Goal: Task Accomplishment & Management: Use online tool/utility

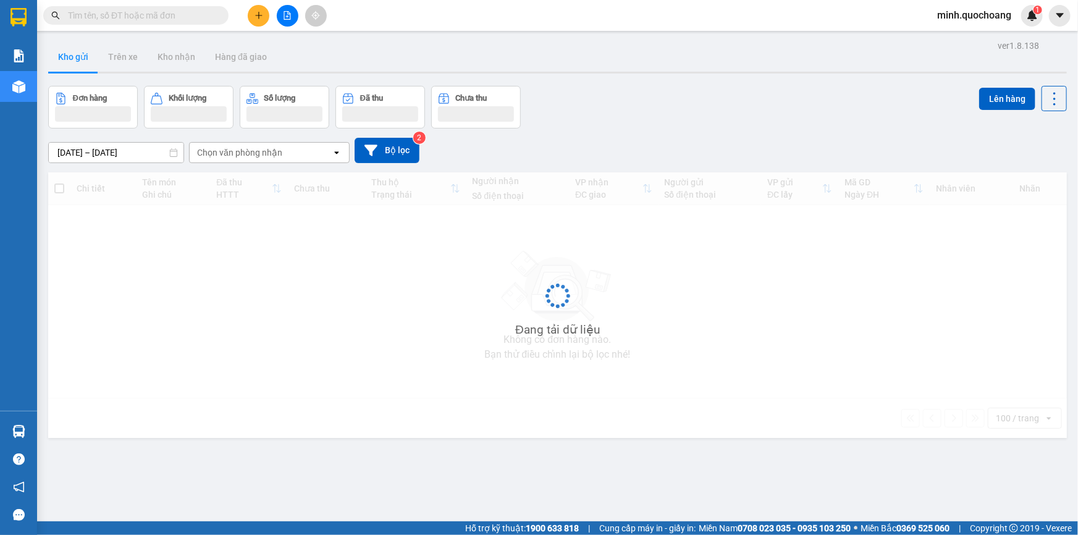
click at [743, 142] on div "12/08/2025 – 14/08/2025 Press the down arrow key to interact with the calendar …" at bounding box center [557, 150] width 1019 height 25
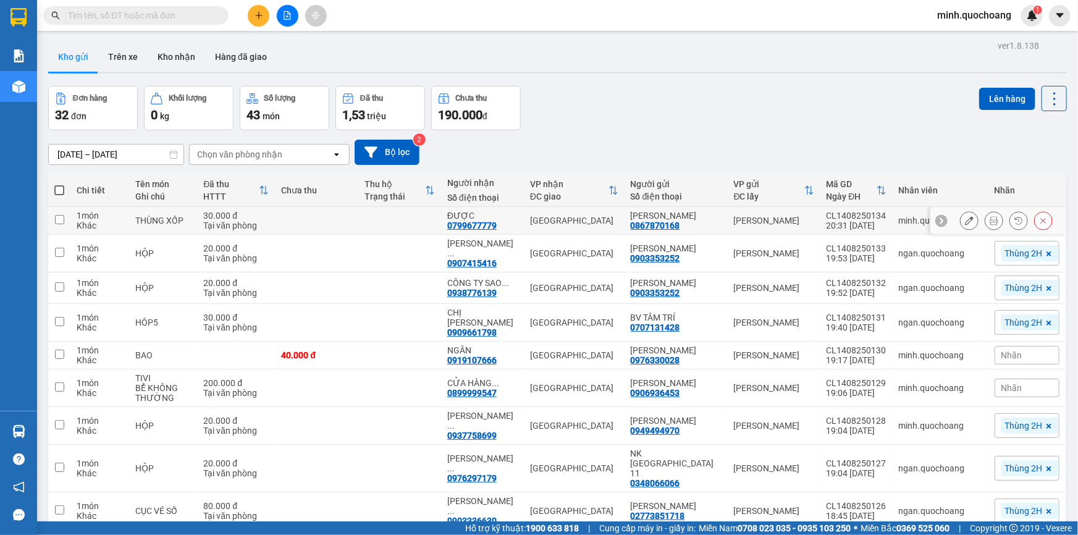
click at [990, 225] on icon at bounding box center [994, 220] width 9 height 9
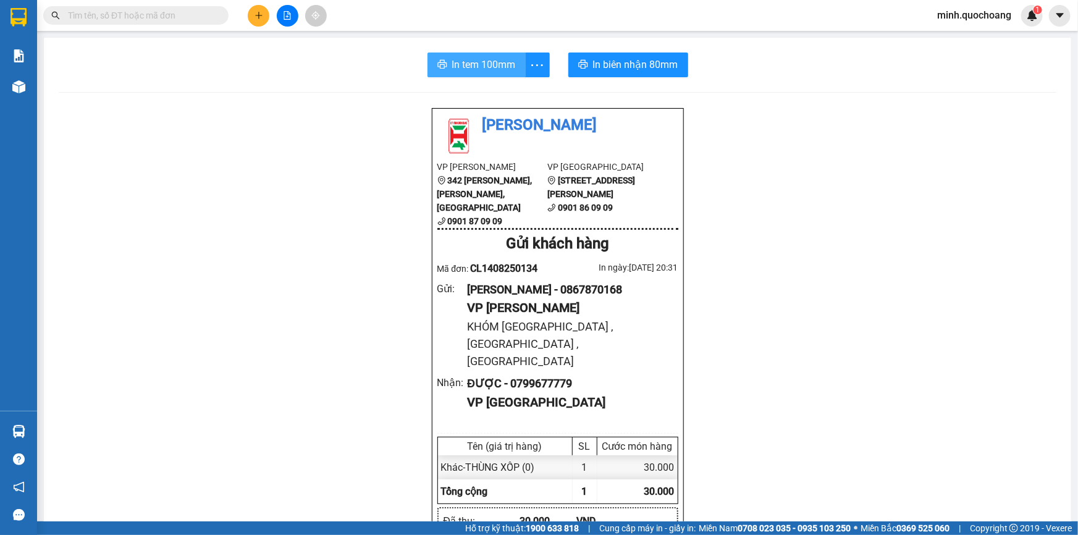
click at [481, 64] on span "In tem 100mm" at bounding box center [484, 64] width 64 height 15
click at [596, 62] on span "In biên nhận 80mm" at bounding box center [635, 64] width 85 height 15
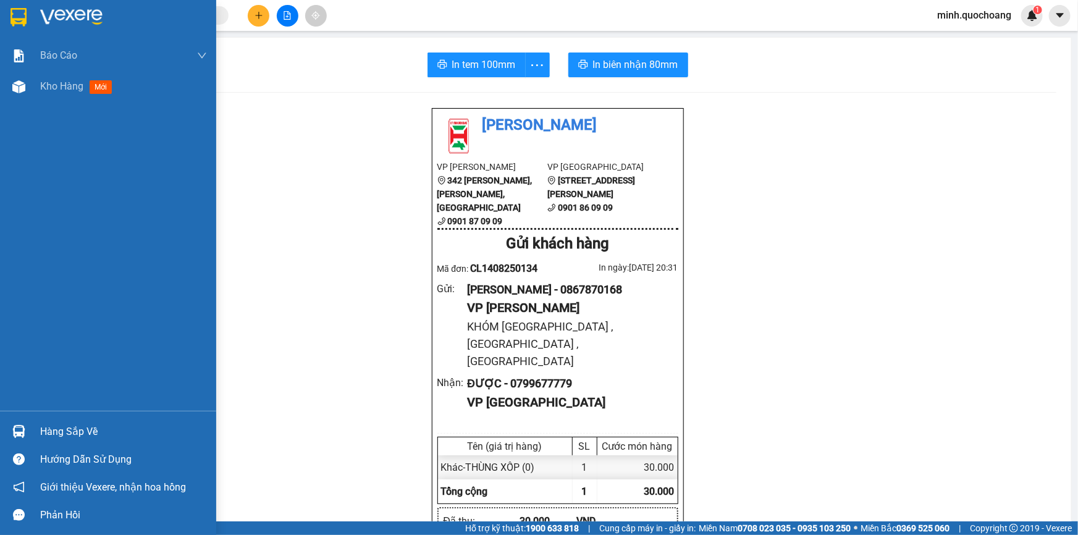
click at [25, 436] on div at bounding box center [19, 432] width 22 height 22
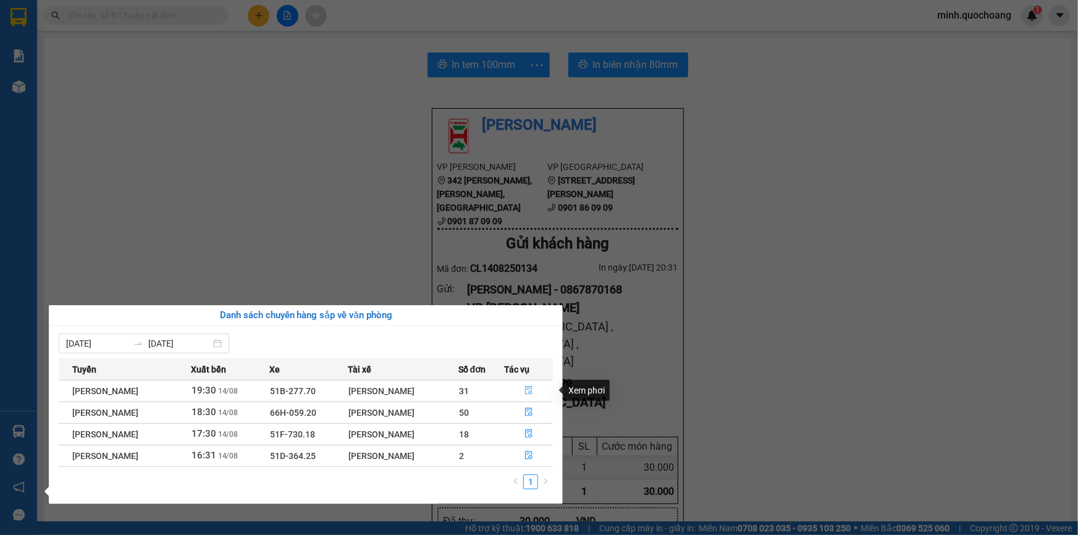
click at [537, 389] on button "button" at bounding box center [529, 391] width 48 height 20
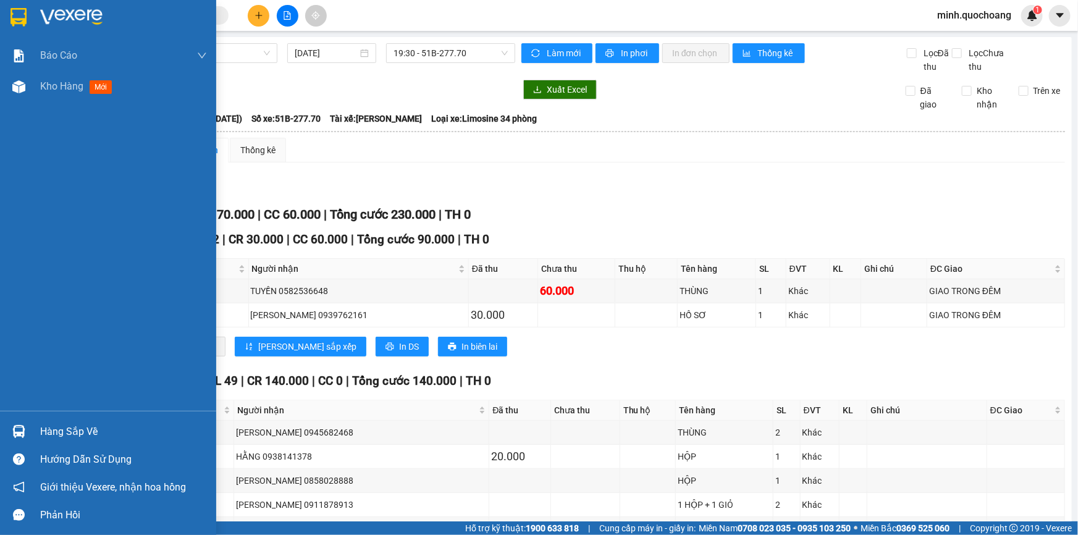
click at [25, 428] on div at bounding box center [19, 432] width 22 height 22
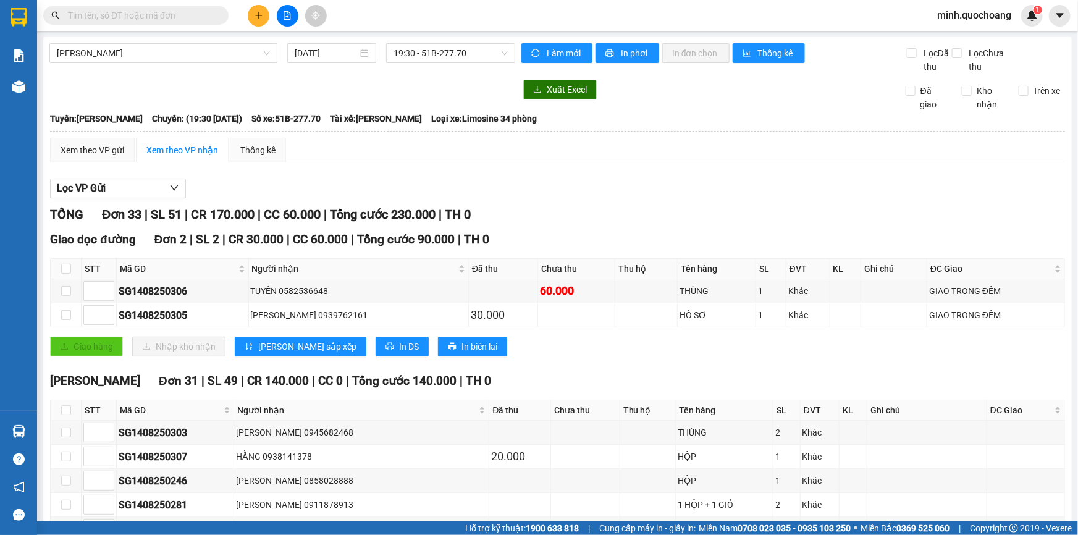
click at [685, 368] on section "Kết quả tìm kiếm ( 0 ) Bộ lọc No Data minh.quochoang 1 Báo cáo Báo cáo dòng tiề…" at bounding box center [539, 267] width 1078 height 535
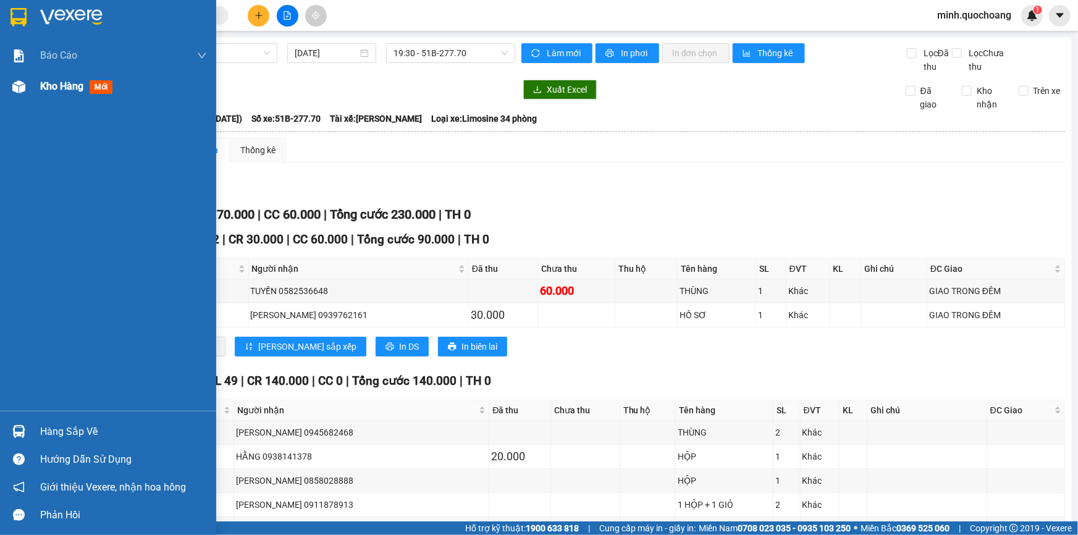
click at [42, 91] on span "Kho hàng" at bounding box center [61, 86] width 43 height 12
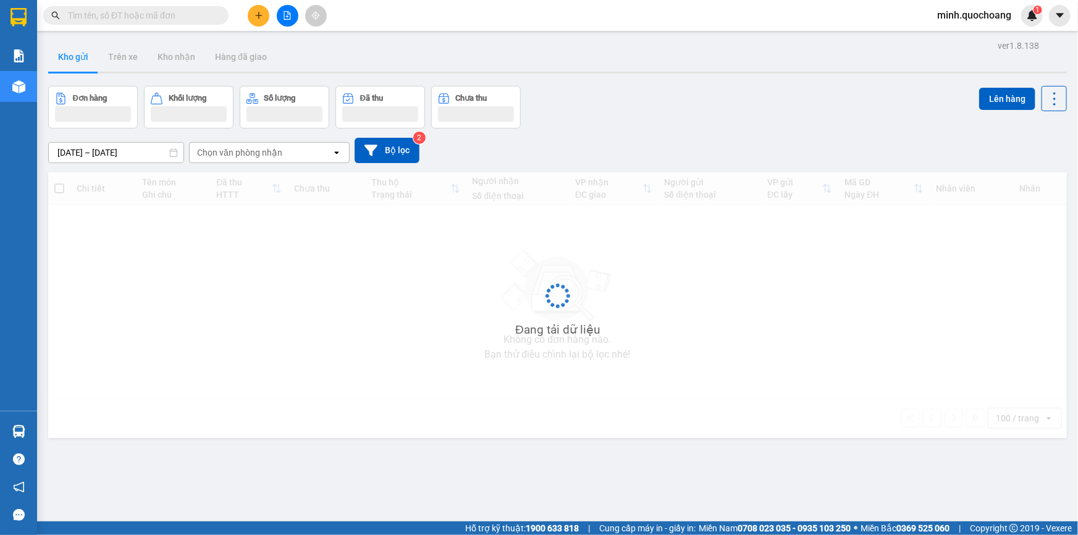
click at [691, 122] on div "Đơn hàng Khối lượng Số lượng Đã thu Chưa thu Lên hàng" at bounding box center [557, 107] width 1019 height 43
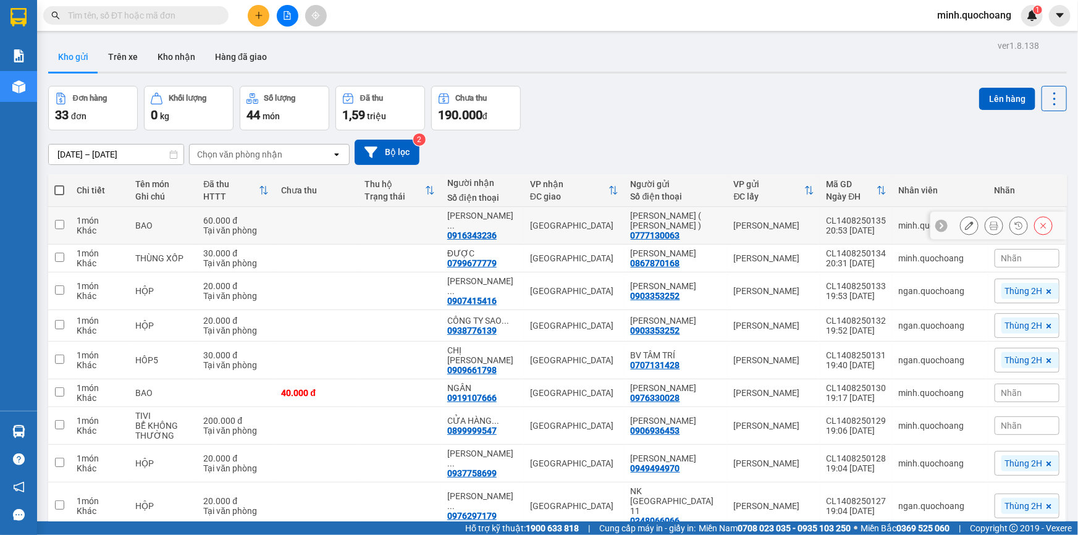
click at [990, 224] on icon at bounding box center [994, 225] width 9 height 9
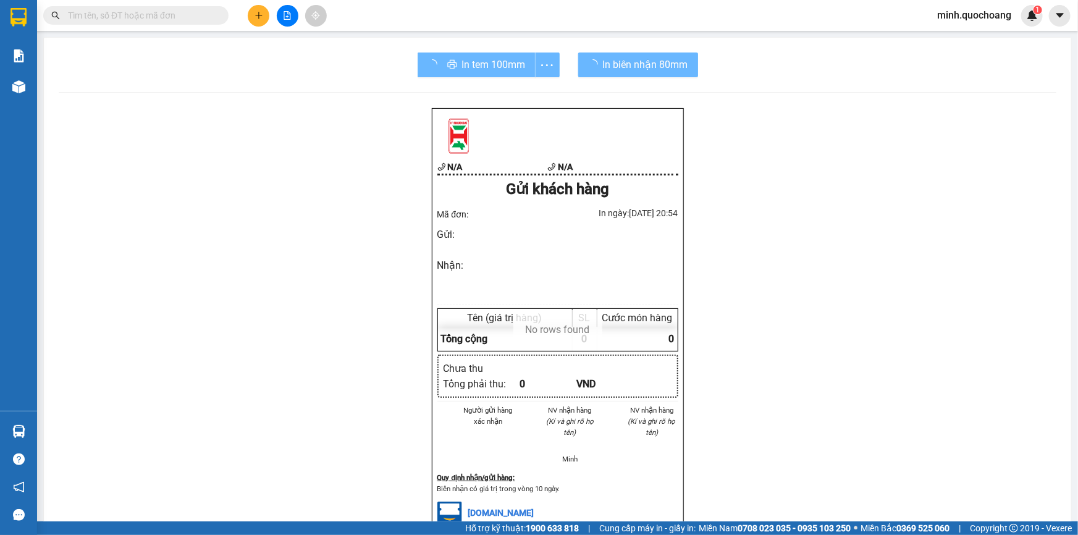
click at [487, 69] on div "In tem 100mm" at bounding box center [489, 65] width 142 height 25
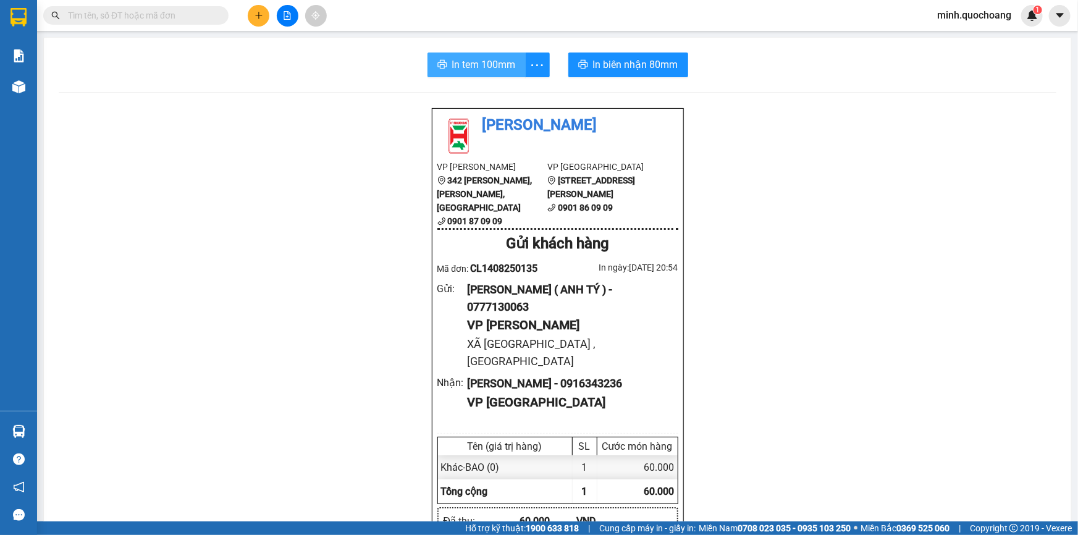
click at [487, 69] on span "In tem 100mm" at bounding box center [484, 64] width 64 height 15
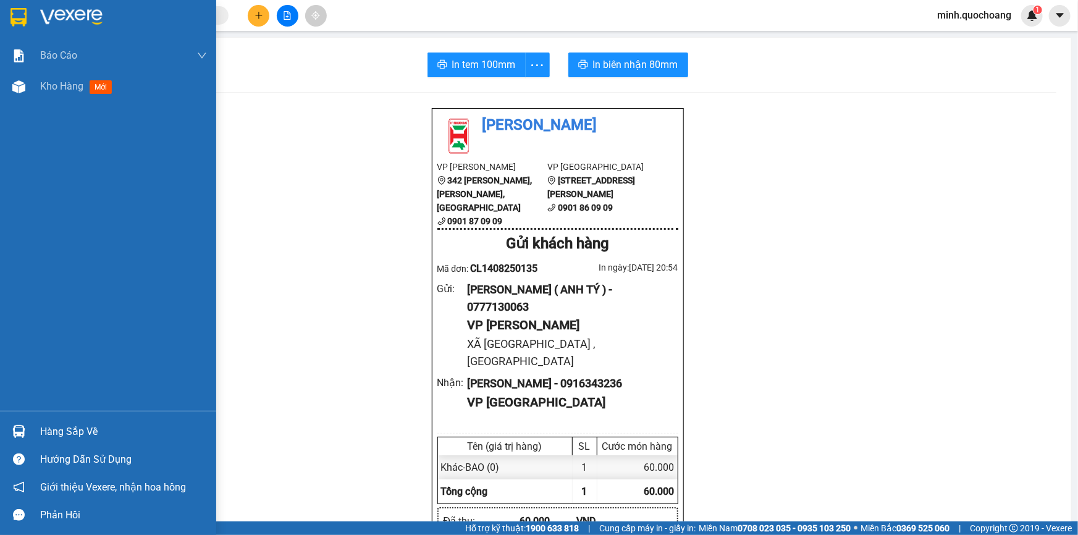
click at [27, 427] on div at bounding box center [19, 432] width 22 height 22
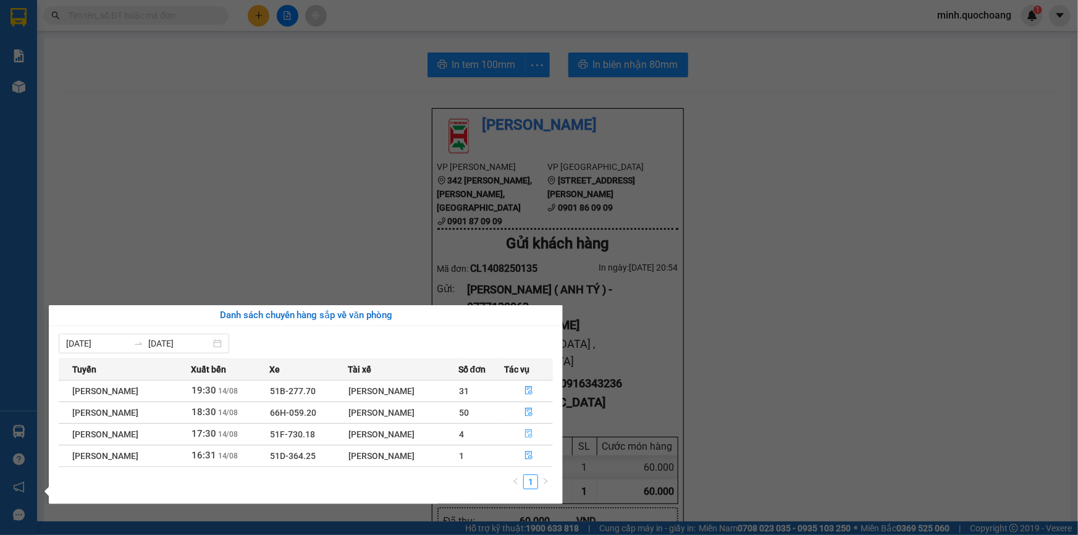
click at [528, 434] on icon "file-done" at bounding box center [528, 434] width 7 height 9
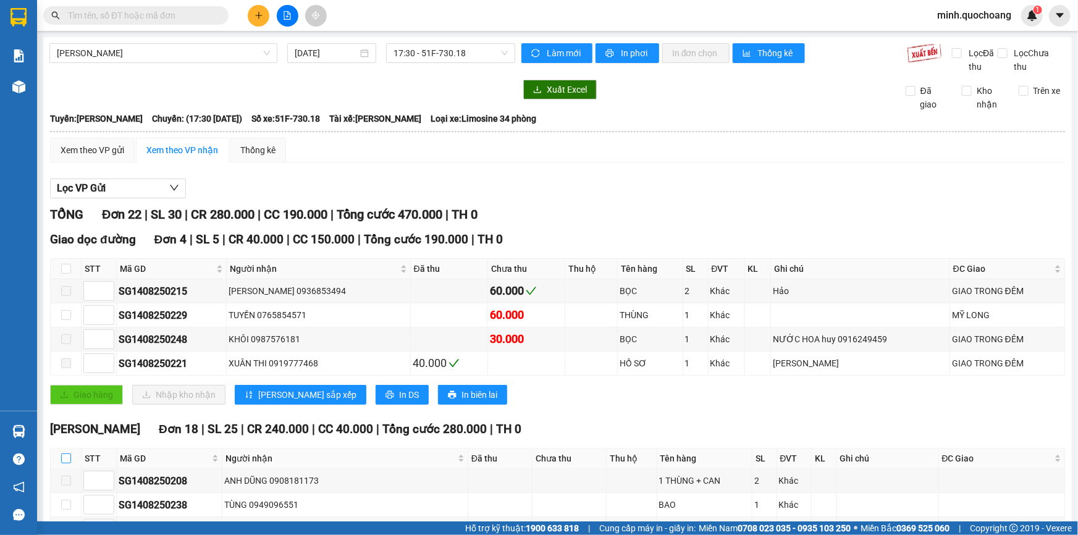
click at [66, 457] on input "checkbox" at bounding box center [66, 459] width 10 height 10
checkbox input "true"
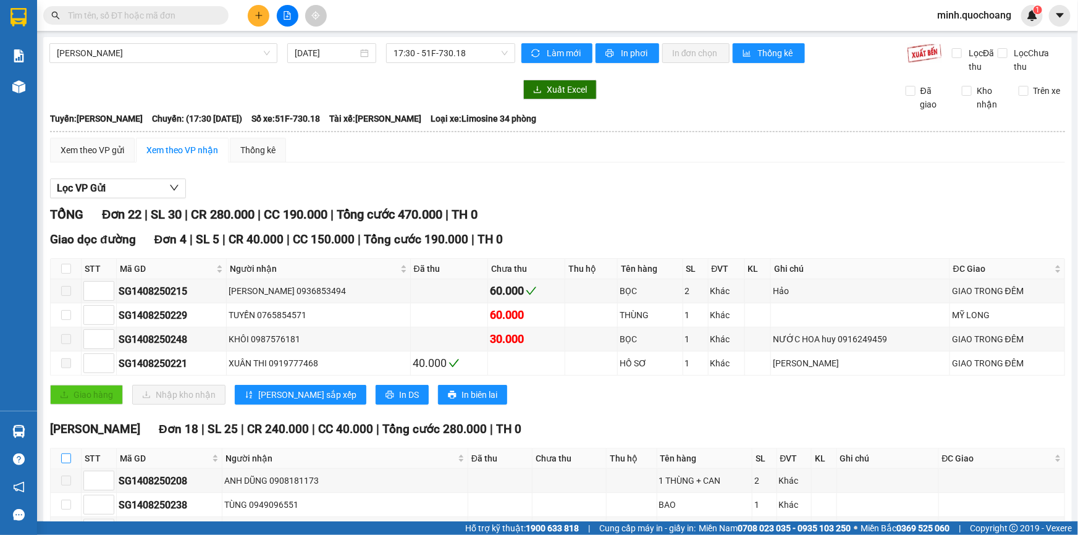
checkbox input "true"
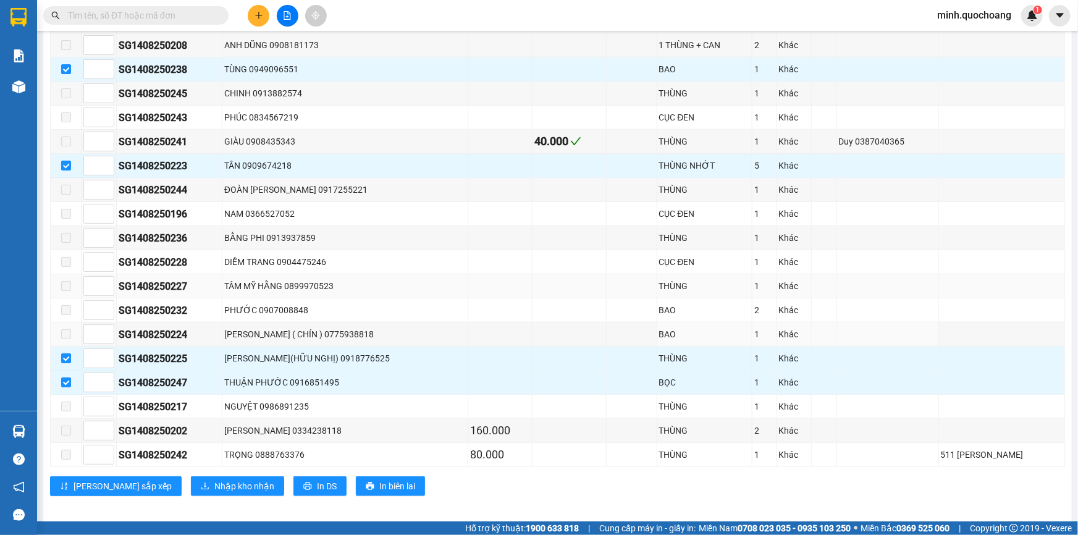
scroll to position [440, 0]
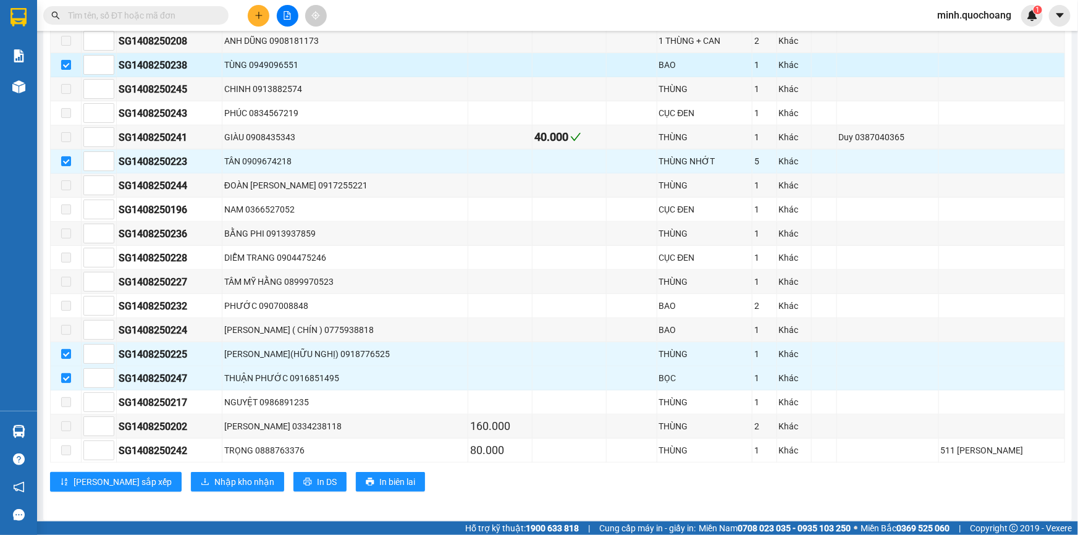
click at [64, 67] on input "checkbox" at bounding box center [66, 65] width 10 height 10
checkbox input "false"
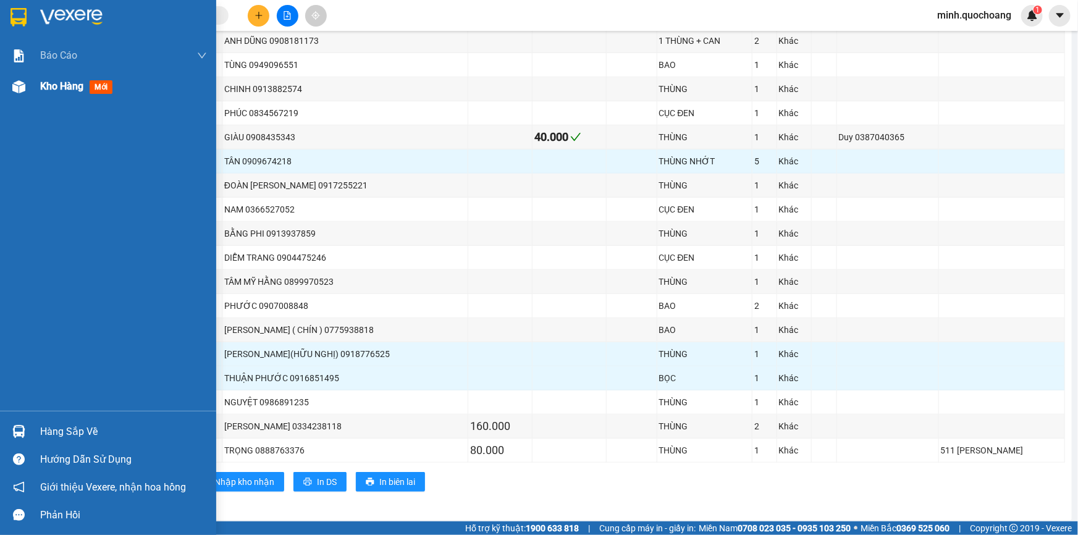
click at [30, 90] on div "Kho hàng mới" at bounding box center [108, 86] width 216 height 31
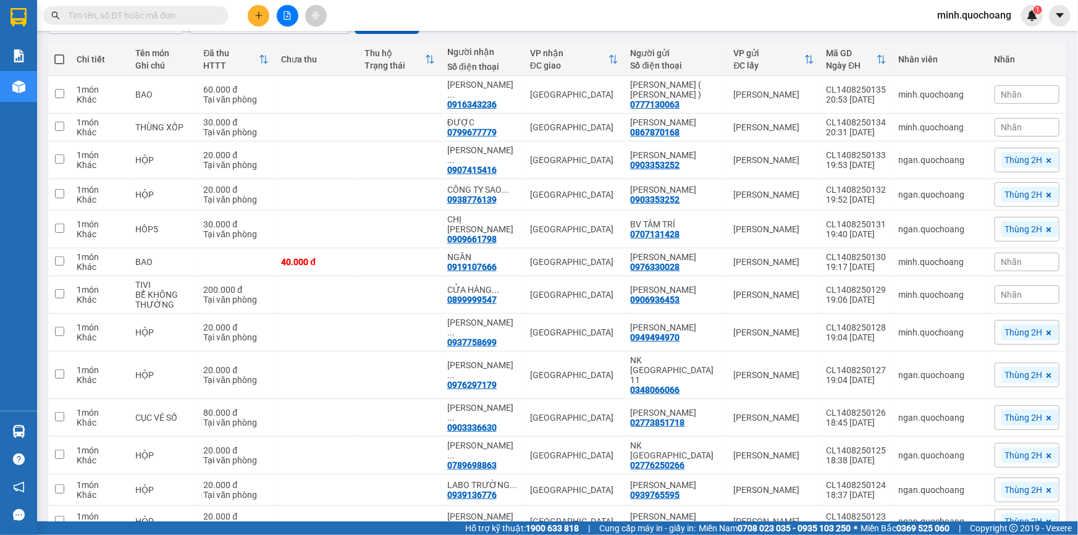
scroll to position [105, 0]
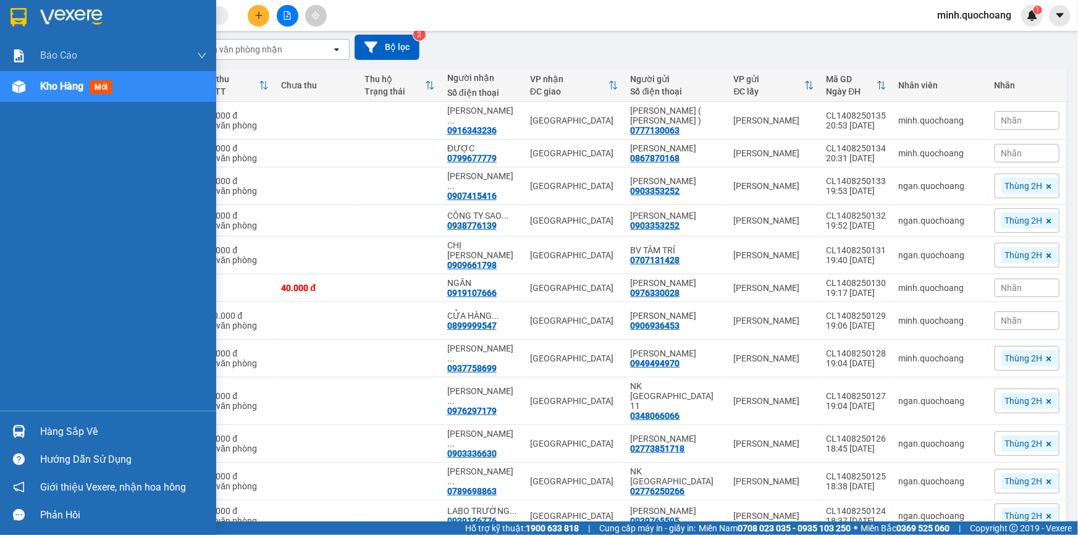
click at [67, 429] on div "Hàng sắp về" at bounding box center [123, 432] width 167 height 19
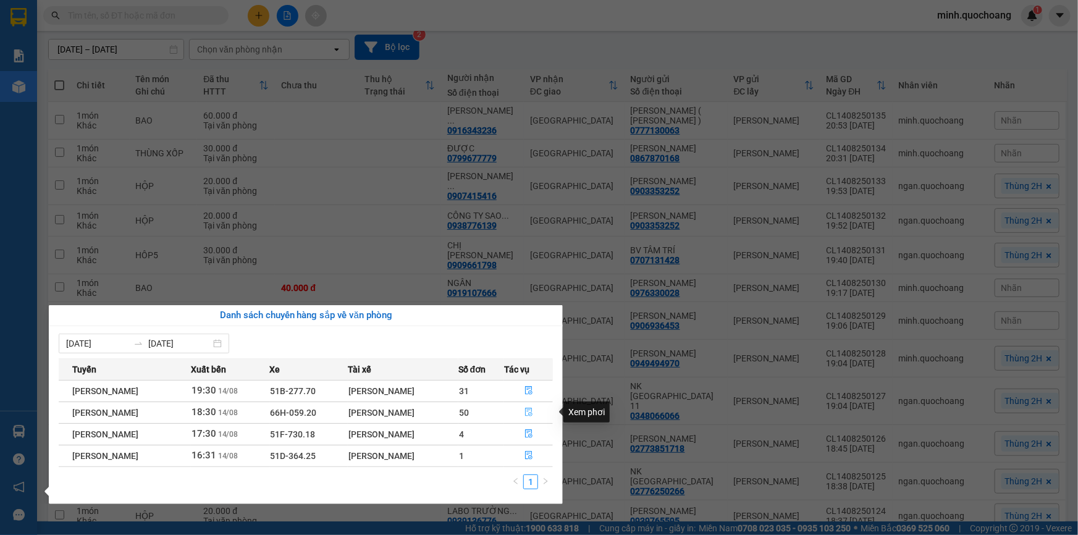
click at [530, 410] on icon "file-done" at bounding box center [528, 412] width 7 height 9
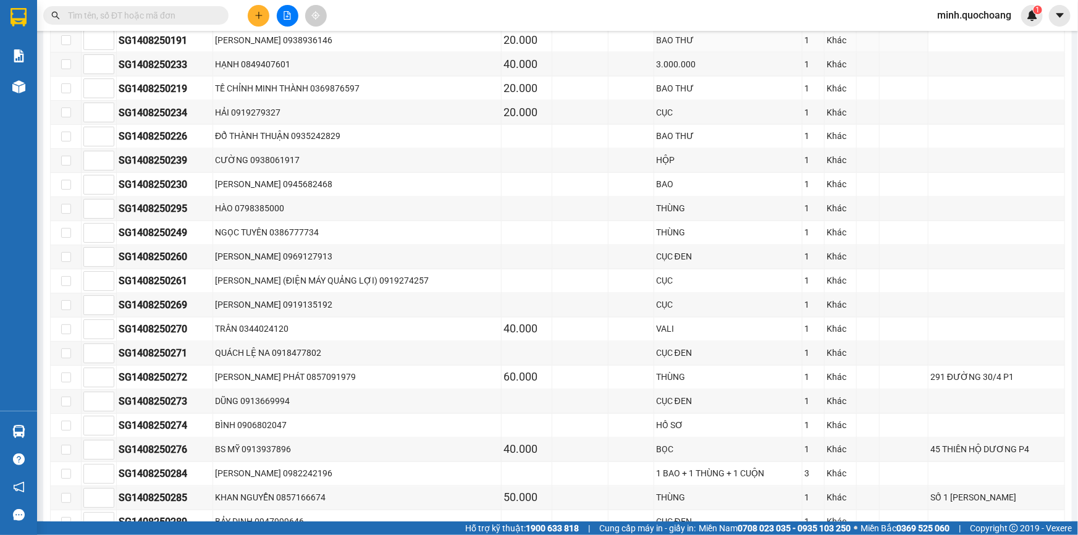
scroll to position [1182, 0]
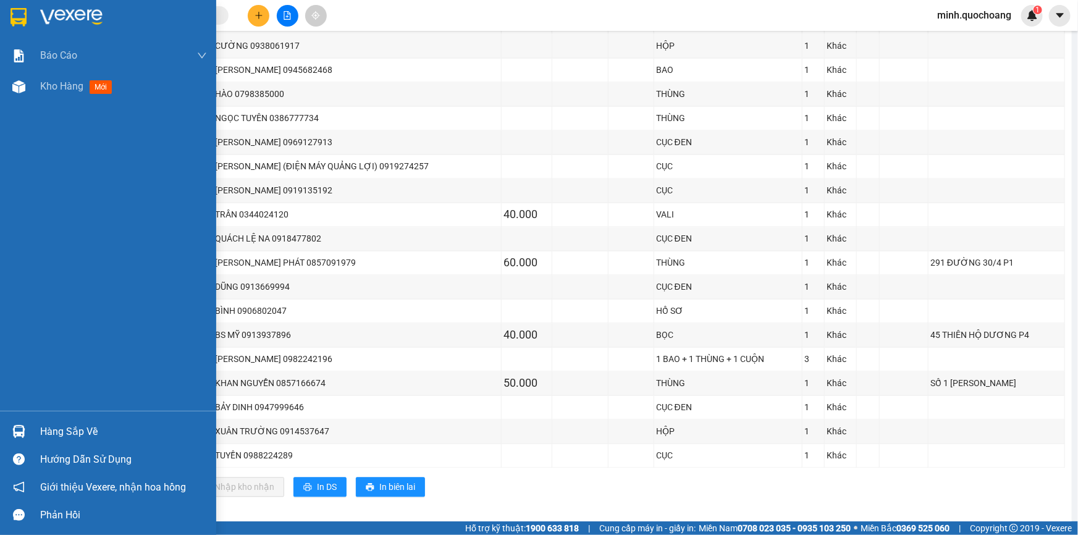
click at [28, 425] on div at bounding box center [19, 432] width 22 height 22
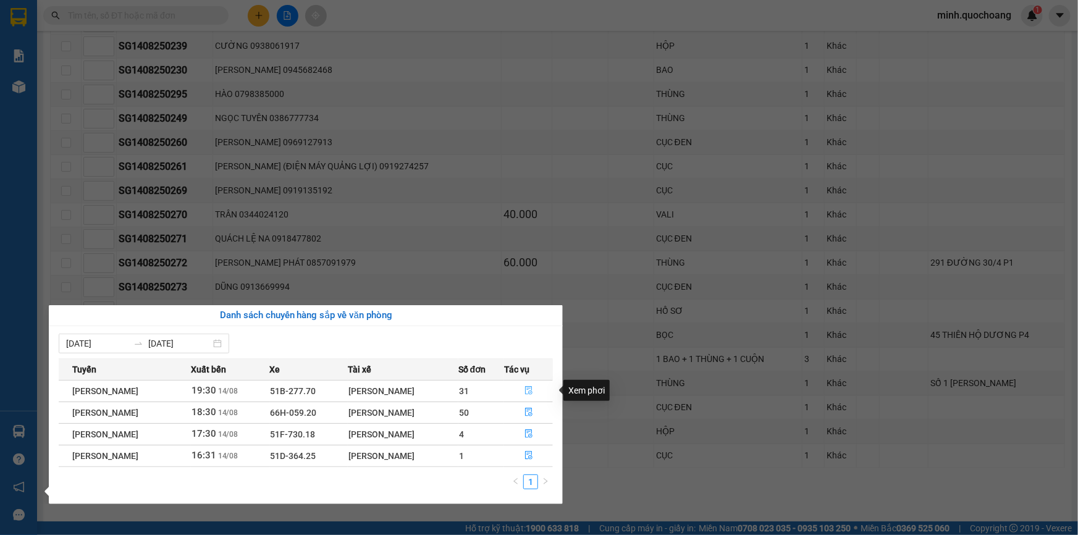
click at [536, 387] on button "button" at bounding box center [529, 391] width 48 height 20
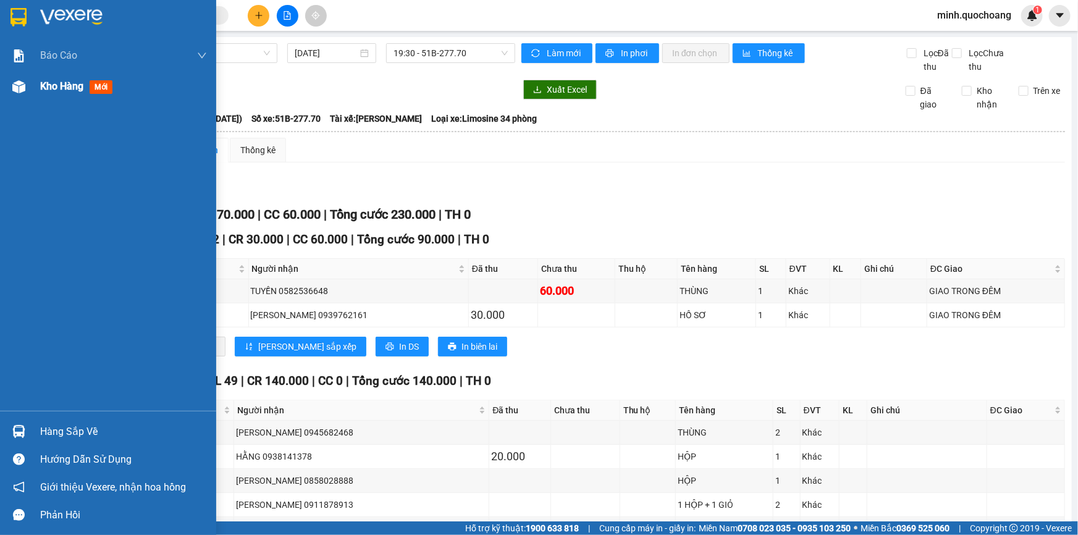
click at [25, 90] on div at bounding box center [19, 87] width 22 height 22
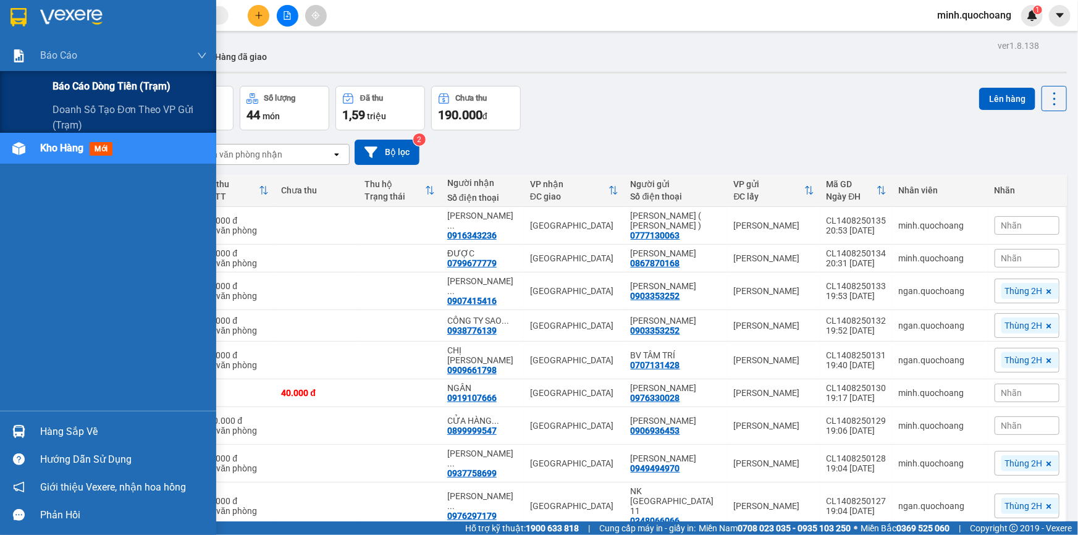
click at [98, 87] on span "Báo cáo dòng tiền (trạm)" at bounding box center [112, 85] width 118 height 15
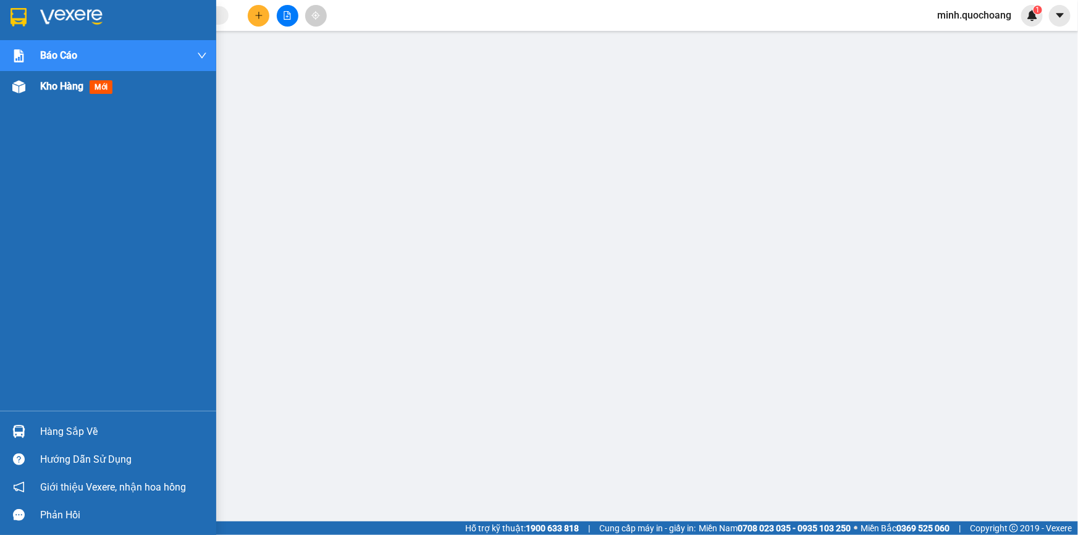
click at [36, 93] on div "Kho hàng mới" at bounding box center [108, 86] width 216 height 31
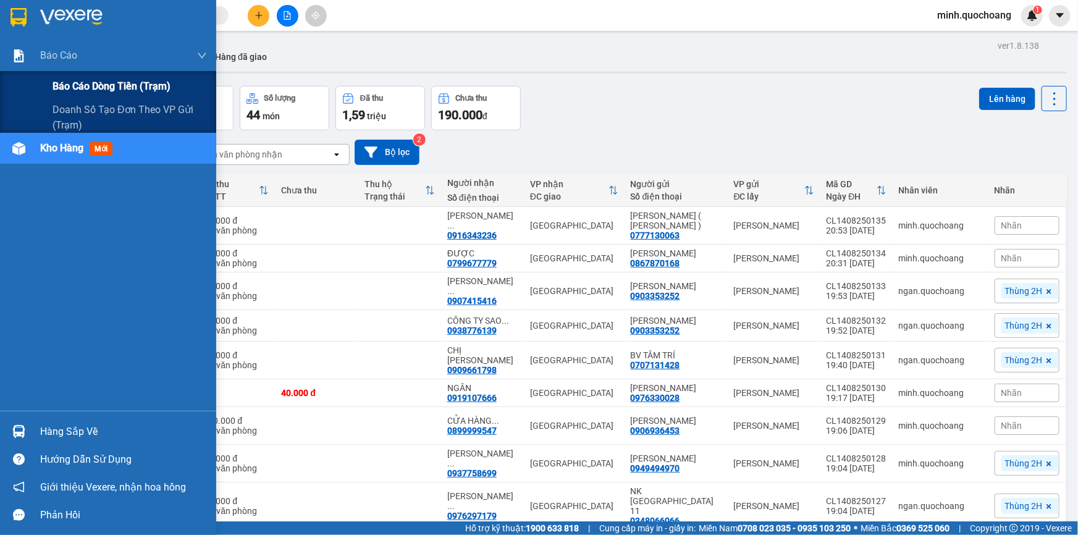
click at [78, 74] on div "Báo cáo dòng tiền (trạm)" at bounding box center [130, 86] width 155 height 31
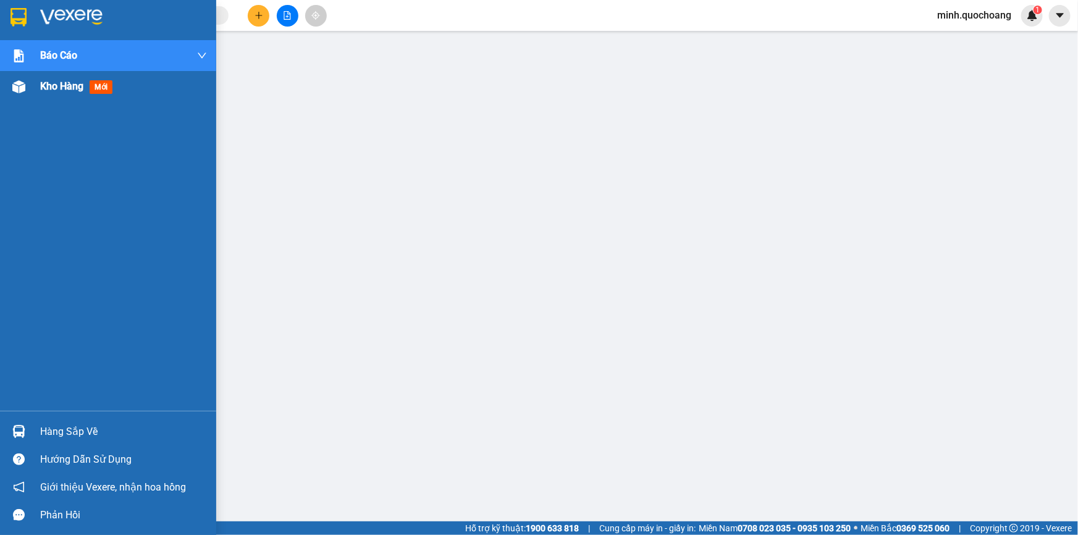
click at [25, 92] on div at bounding box center [19, 87] width 22 height 22
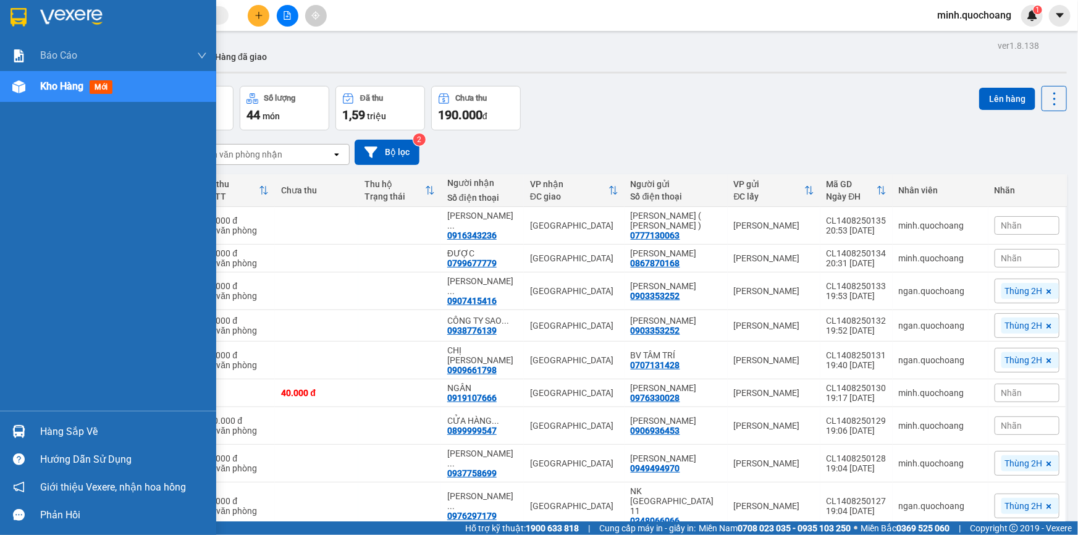
click at [34, 424] on div "Hàng sắp về" at bounding box center [108, 432] width 216 height 28
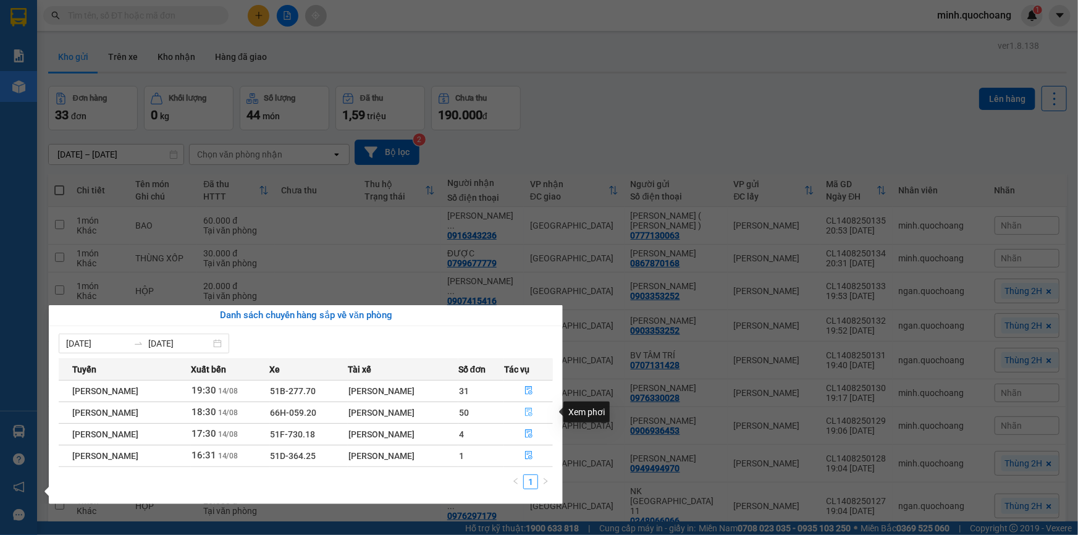
click at [531, 416] on icon "file-done" at bounding box center [528, 412] width 7 height 9
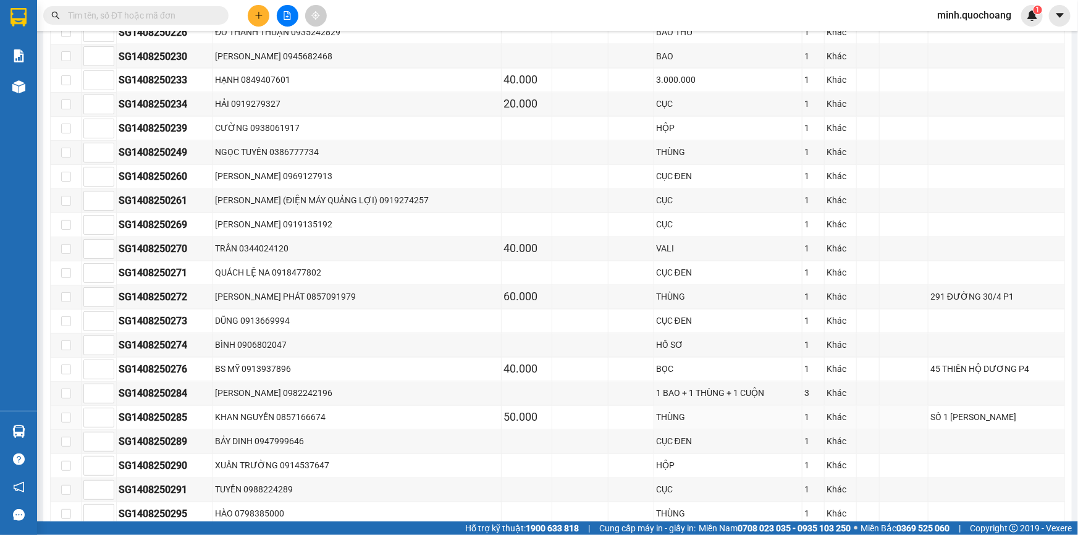
scroll to position [1182, 0]
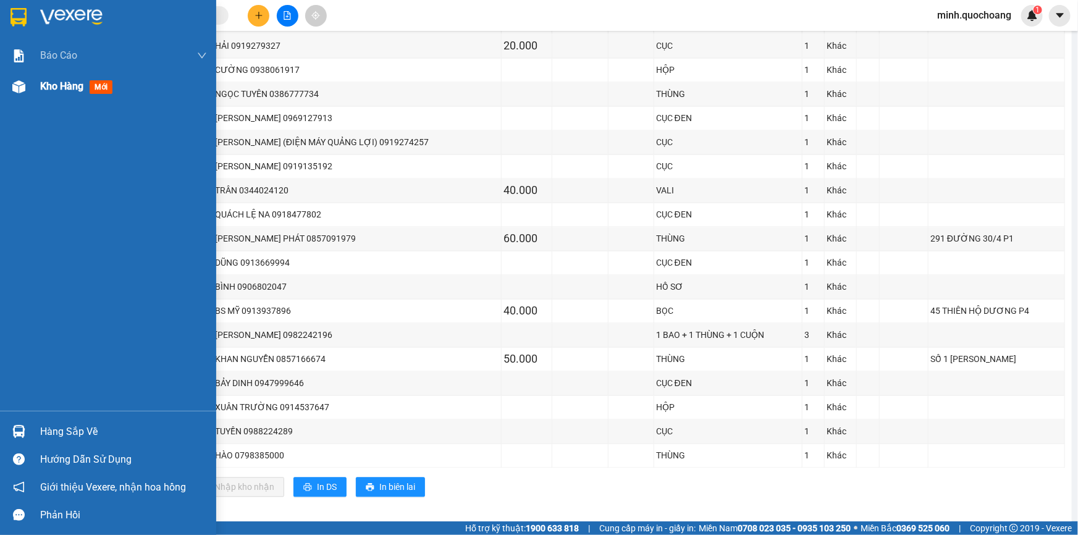
click at [12, 87] on img at bounding box center [18, 86] width 13 height 13
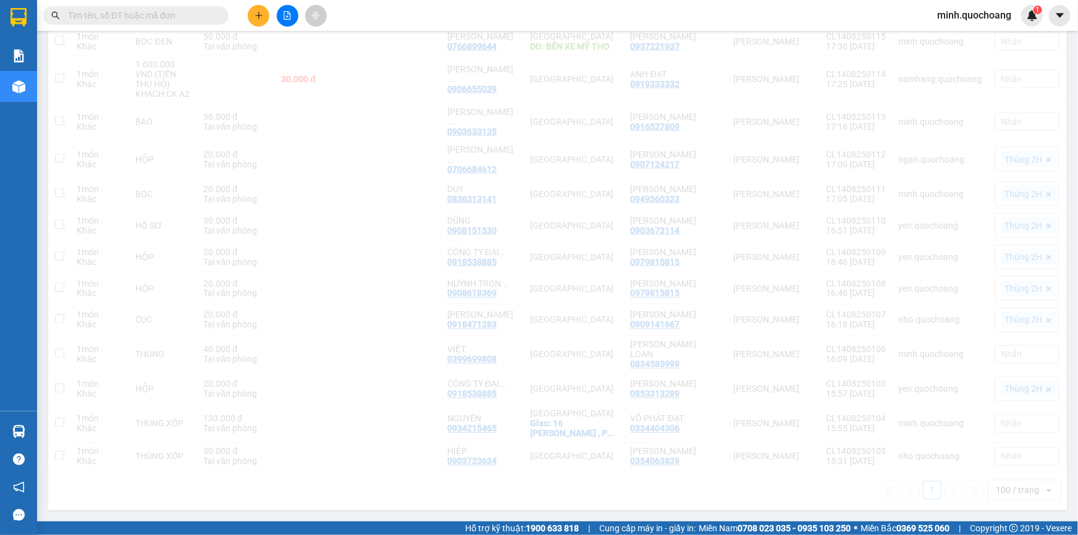
scroll to position [886, 0]
